Goal: Task Accomplishment & Management: Use online tool/utility

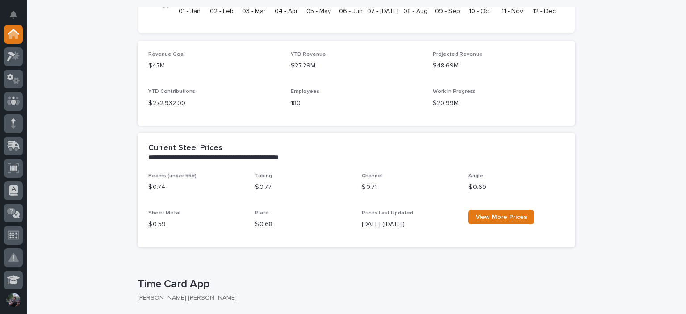
scroll to position [416, 0]
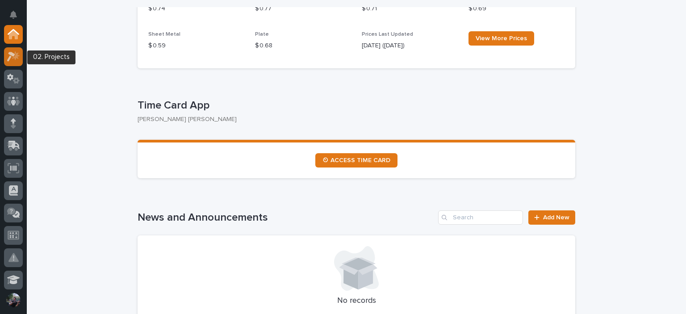
click at [13, 54] on icon at bounding box center [11, 57] width 8 height 10
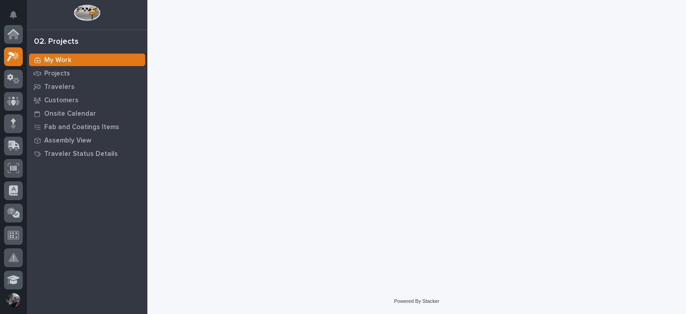
scroll to position [22, 0]
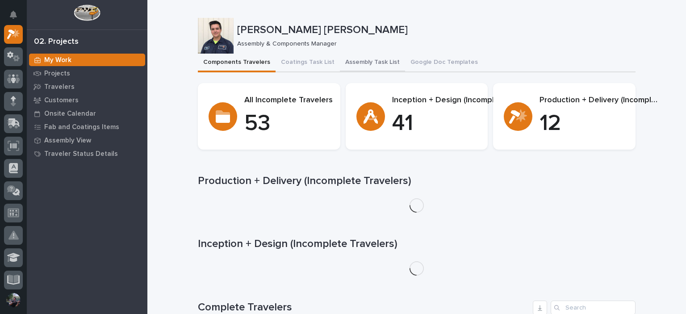
click at [375, 66] on button "Assembly Task List" at bounding box center [372, 63] width 65 height 19
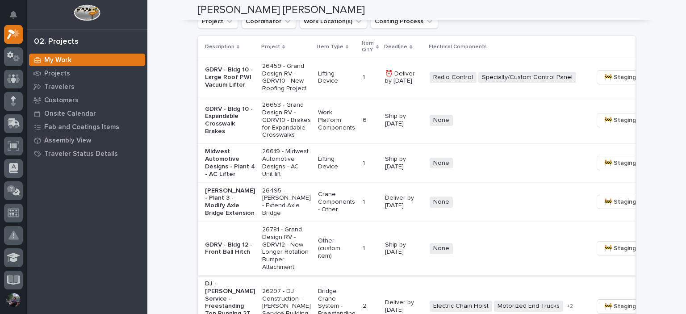
scroll to position [622, 0]
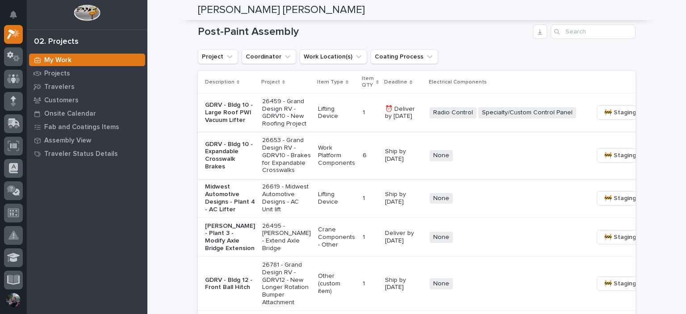
click at [604, 161] on span "🚧 Staging →" at bounding box center [622, 155] width 37 height 11
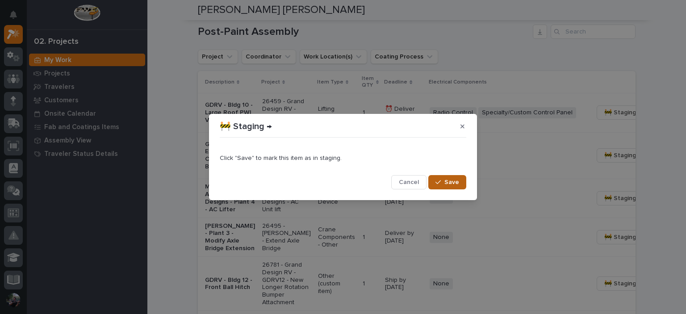
click at [446, 175] on button "Save" at bounding box center [447, 182] width 38 height 14
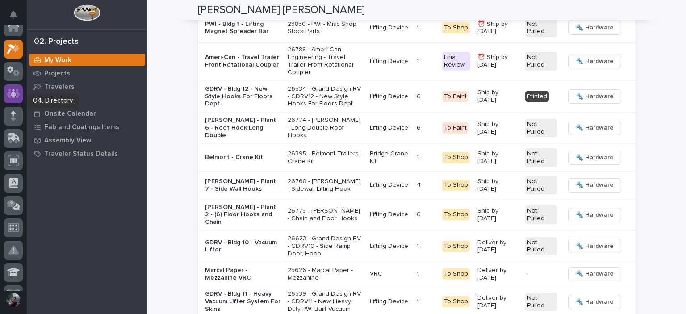
scroll to position [0, 0]
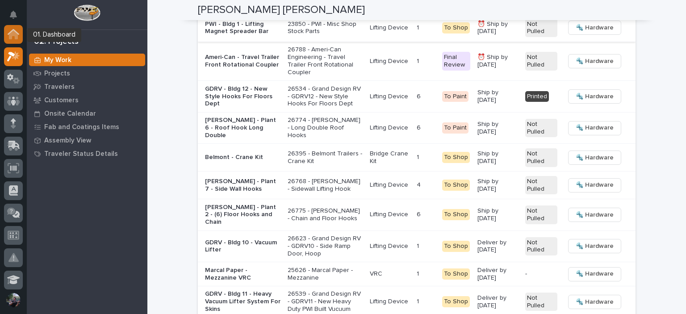
click at [17, 37] on icon at bounding box center [13, 34] width 9 height 9
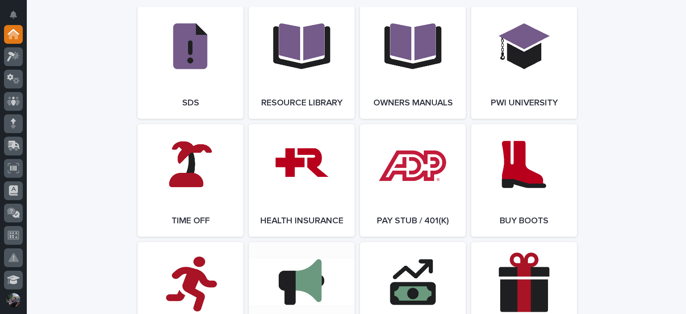
scroll to position [1666, 0]
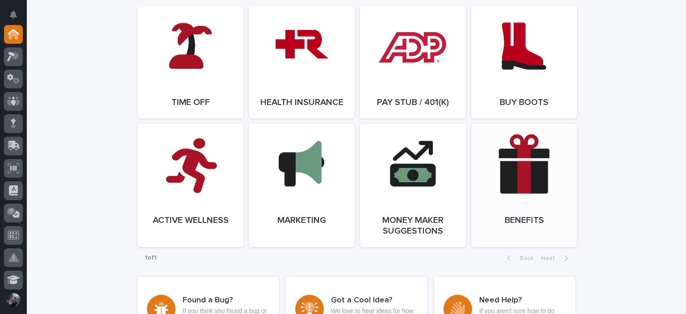
click at [564, 183] on link "Open Link" at bounding box center [524, 185] width 106 height 123
